Goal: Task Accomplishment & Management: Use online tool/utility

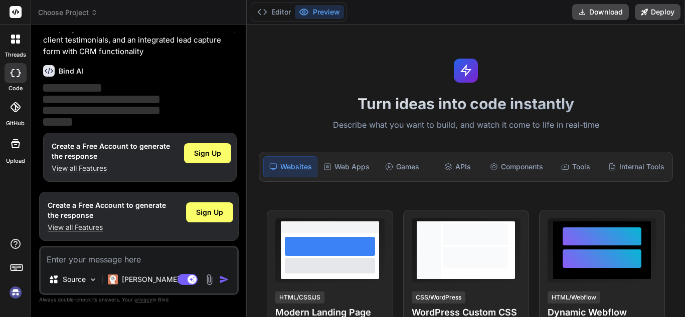
click at [317, 13] on button "Preview" at bounding box center [319, 12] width 49 height 14
click at [210, 150] on span "Sign Up" at bounding box center [207, 153] width 27 height 10
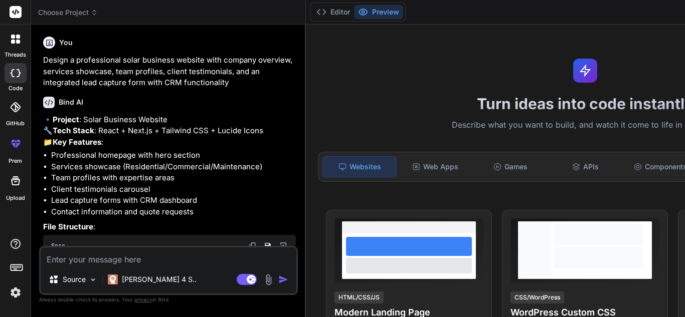
type textarea "x"
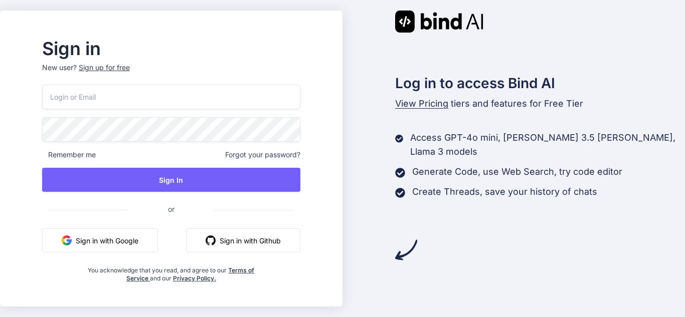
click at [158, 237] on button "Sign in with Google" at bounding box center [100, 241] width 116 height 24
